Goal: Use online tool/utility: Utilize a website feature to perform a specific function

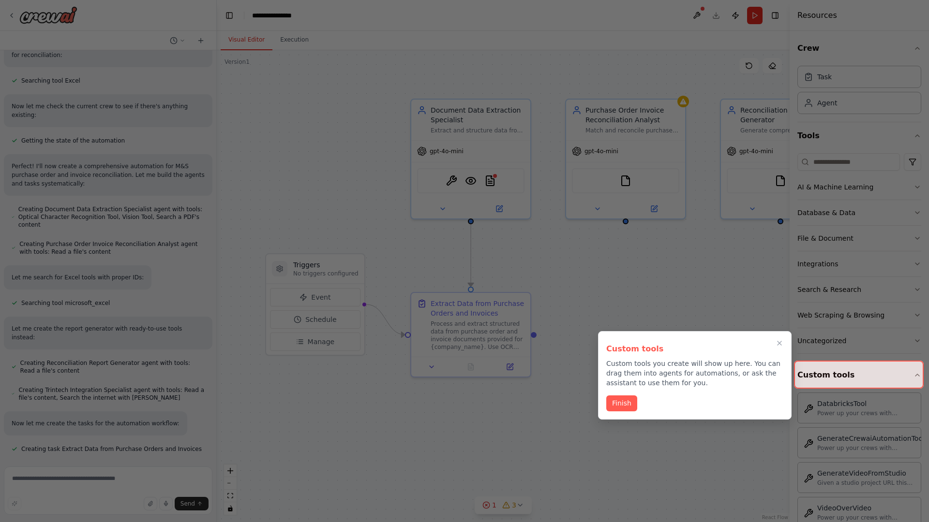
scroll to position [317, 0]
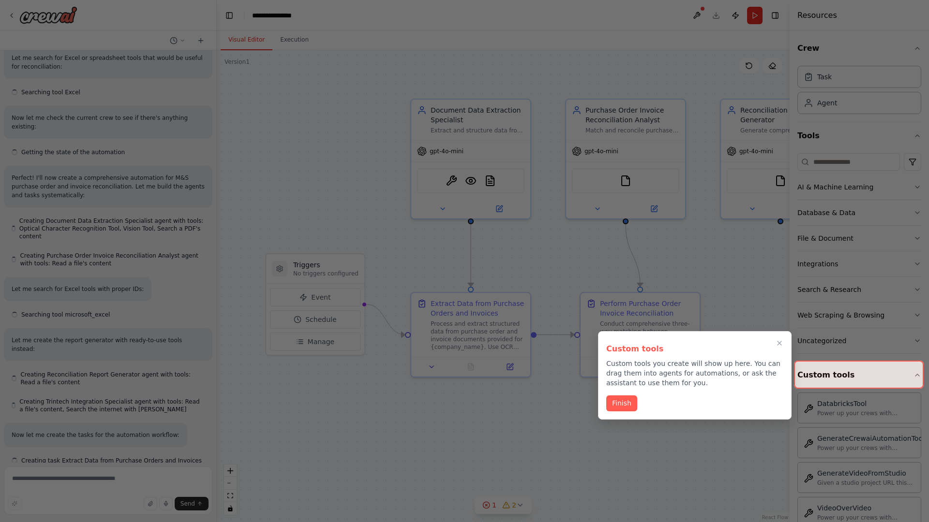
scroll to position [317, 0]
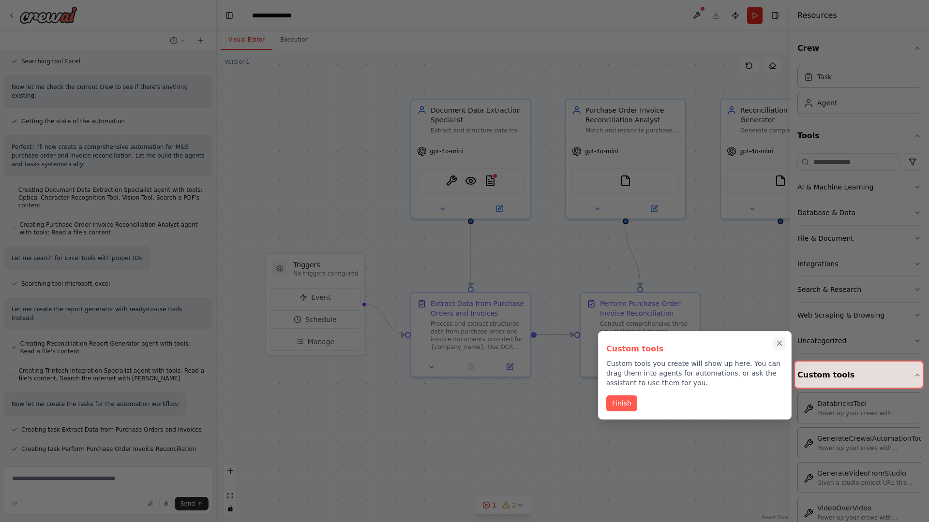
click at [779, 343] on icon "Close walkthrough" at bounding box center [779, 344] width 4 height 4
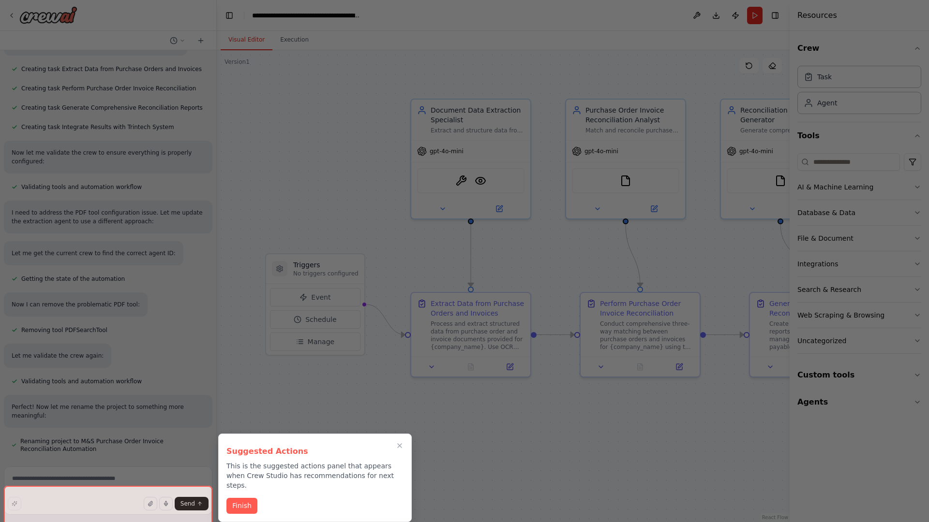
scroll to position [779, 0]
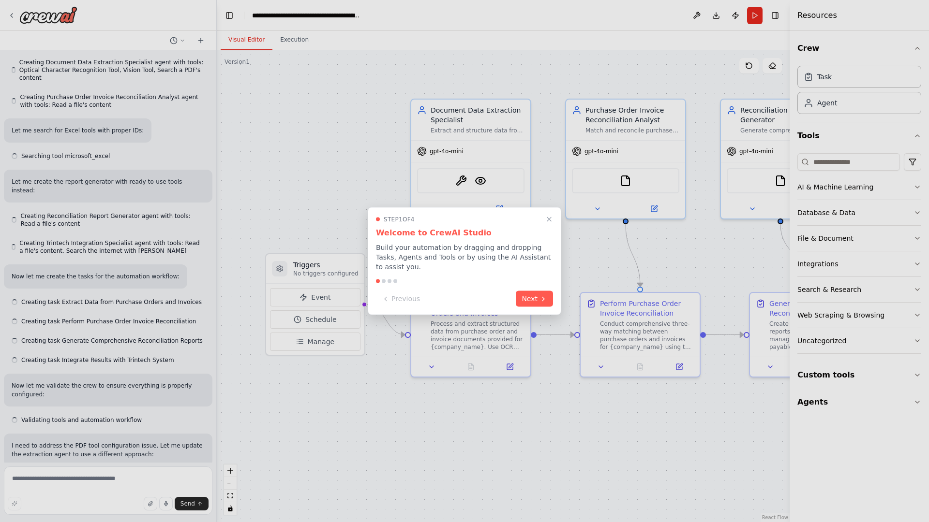
scroll to position [710, 0]
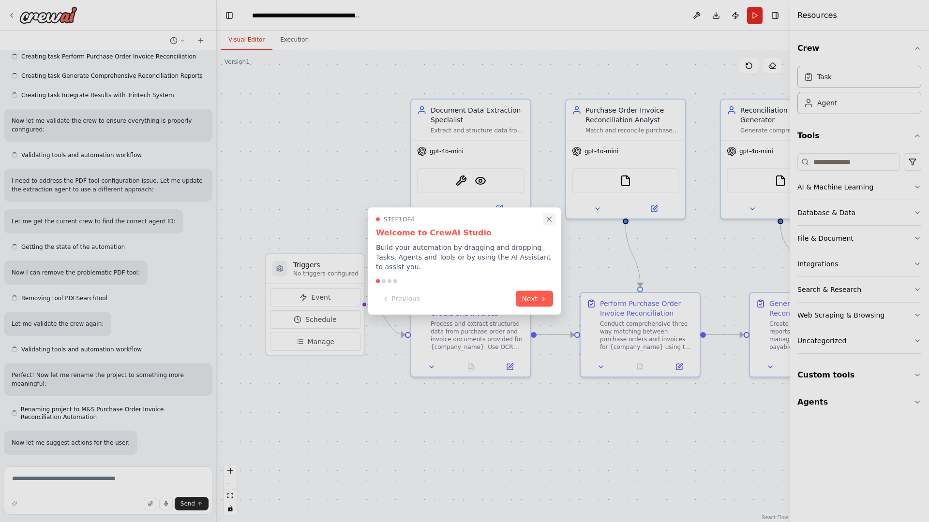
click at [549, 219] on icon "Close walkthrough" at bounding box center [549, 219] width 4 height 4
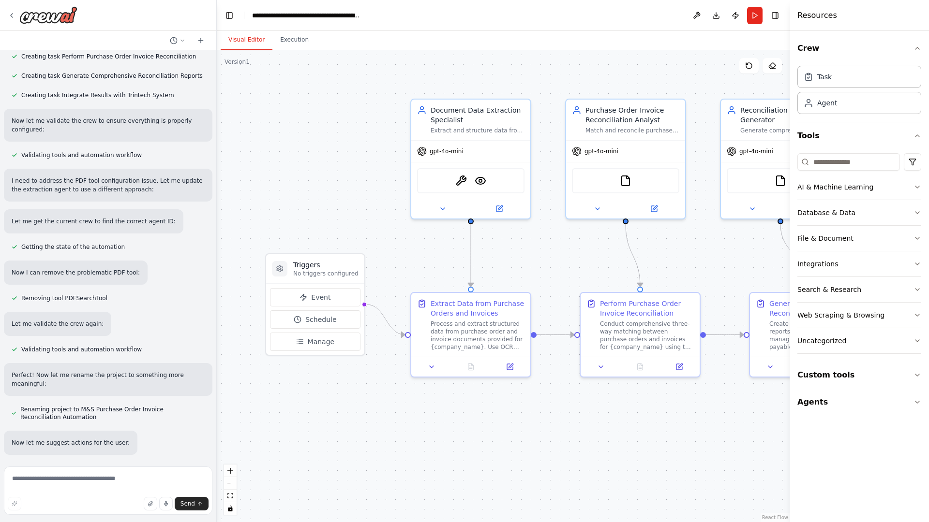
scroll to position [0, 0]
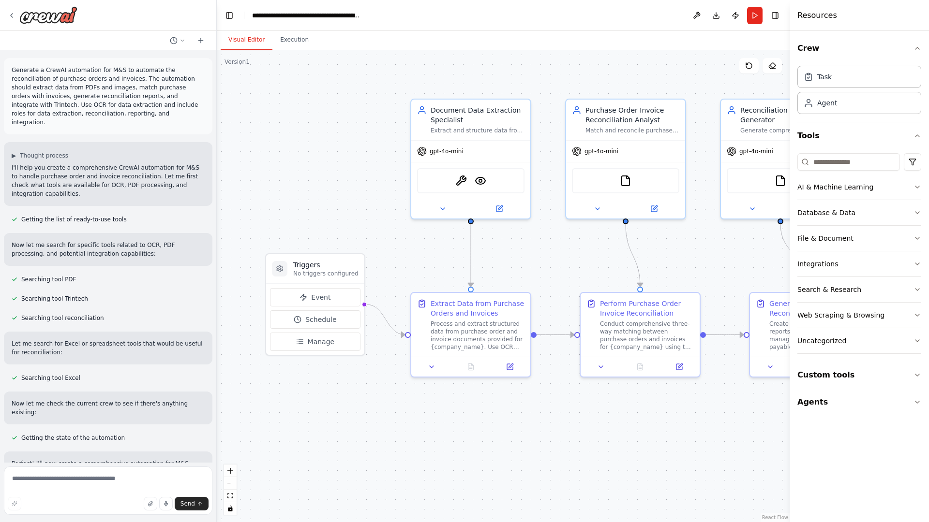
click at [14, 68] on p "Generate a CrewAI automation for M&S to automate the reconciliation of purchase…" at bounding box center [108, 96] width 193 height 61
click at [285, 106] on div ".deletable-edge-delete-btn { width: 20px; height: 20px; border: 0px solid #ffff…" at bounding box center [503, 286] width 573 height 472
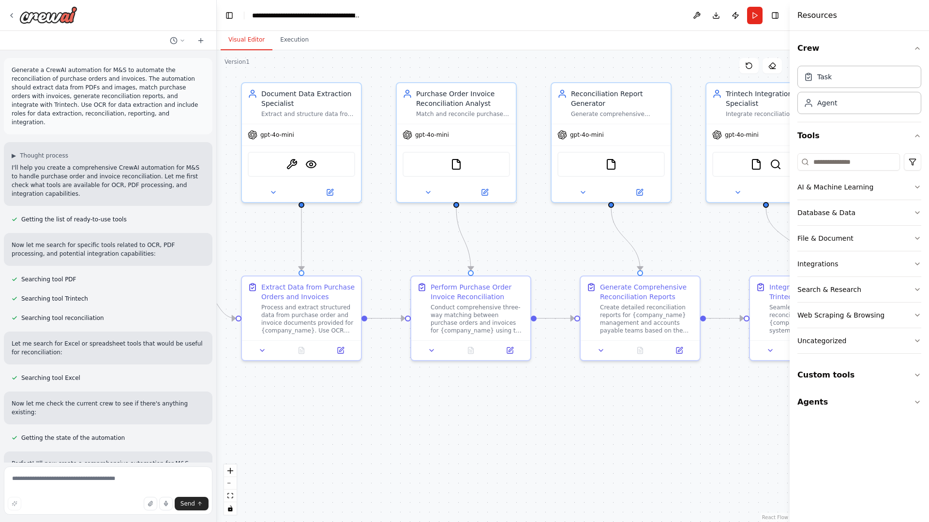
drag, startPoint x: 242, startPoint y: 386, endPoint x: 39, endPoint y: 366, distance: 204.1
click at [39, 366] on div "Generate a CrewAI automation for M&S to automate the reconciliation of purchase…" at bounding box center [464, 261] width 929 height 522
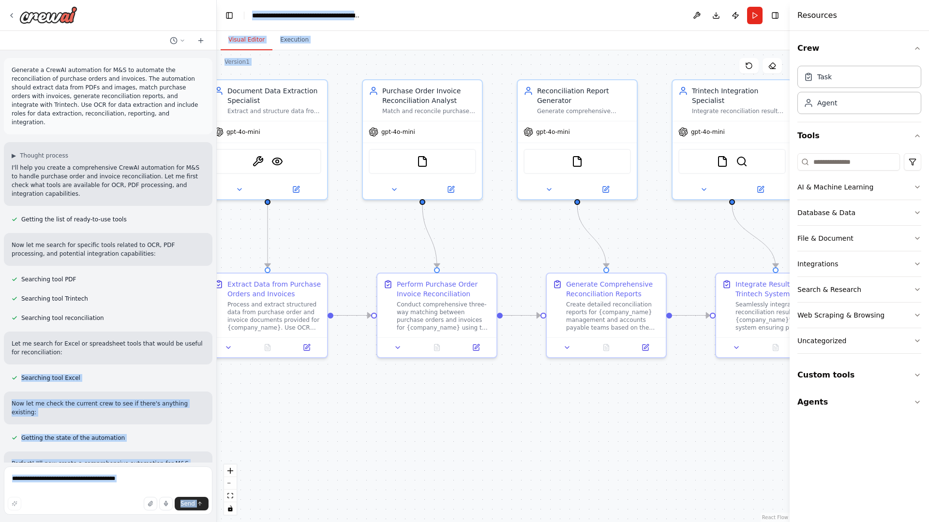
drag, startPoint x: 39, startPoint y: 366, endPoint x: 319, endPoint y: 257, distance: 301.0
click at [319, 257] on div "Generate a CrewAI automation for M&S to automate the reconciliation of purchase…" at bounding box center [464, 261] width 929 height 522
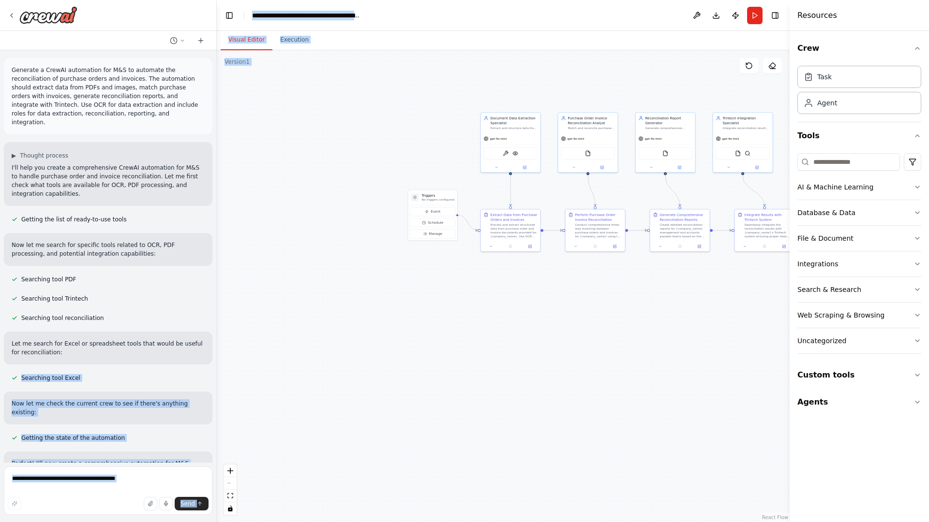
drag, startPoint x: 319, startPoint y: 132, endPoint x: 393, endPoint y: 132, distance: 74.0
click at [393, 132] on div ".deletable-edge-delete-btn { width: 20px; height: 20px; border: 0px solid #ffff…" at bounding box center [503, 286] width 573 height 472
